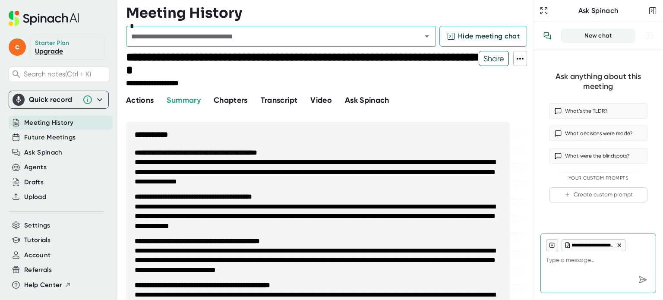
click at [285, 101] on span "Transcript" at bounding box center [279, 99] width 37 height 9
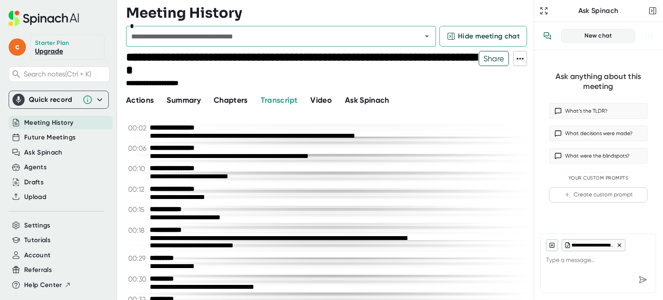
click at [523, 63] on span at bounding box center [520, 58] width 13 height 11
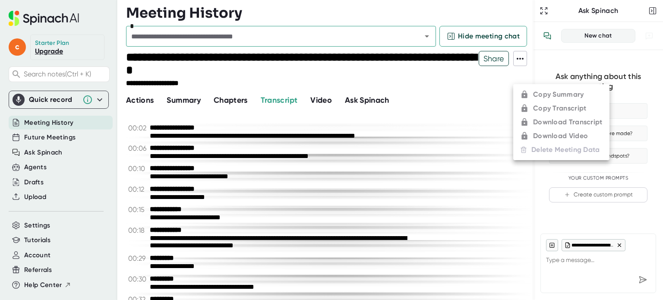
click at [537, 110] on ul "Copy Summary Copy Transcript Download Transcript Download Video Delete Meeting …" at bounding box center [561, 122] width 96 height 76
click at [446, 145] on div at bounding box center [331, 150] width 663 height 300
